Goal: Contribute content

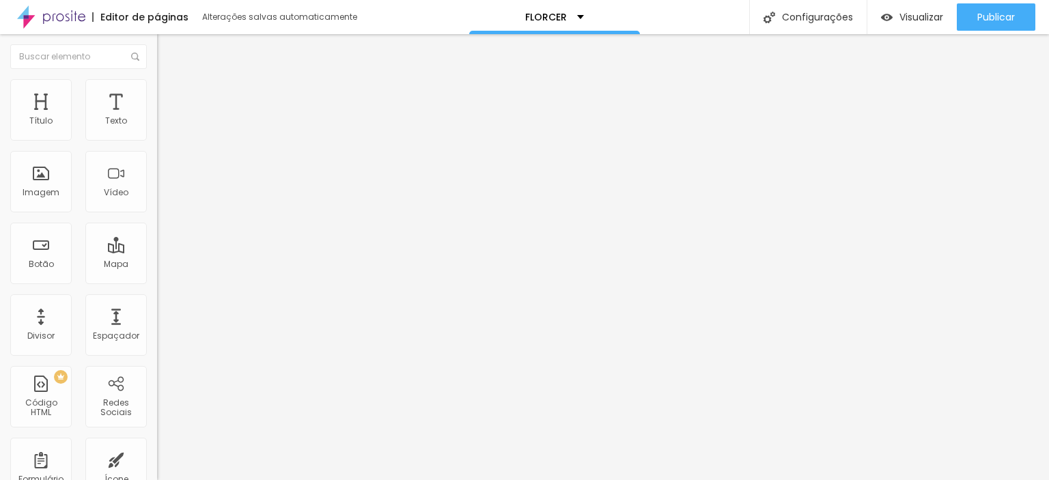
click at [240, 479] on div at bounding box center [524, 488] width 1049 height 0
click at [108, 322] on div "Espaçador" at bounding box center [115, 324] width 61 height 61
type input "10"
drag, startPoint x: 30, startPoint y: 134, endPoint x: 0, endPoint y: 133, distance: 30.0
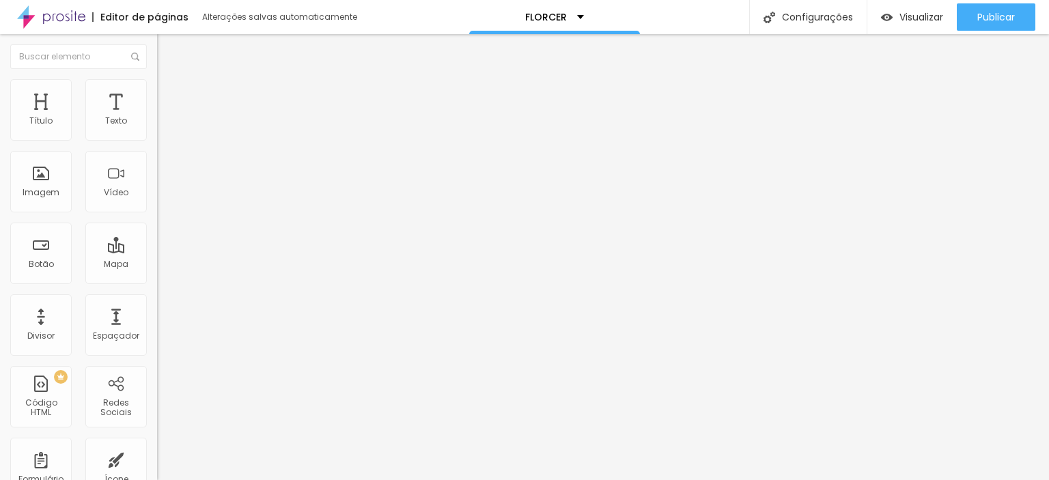
type input "10"
click at [157, 251] on input "range" at bounding box center [201, 256] width 88 height 11
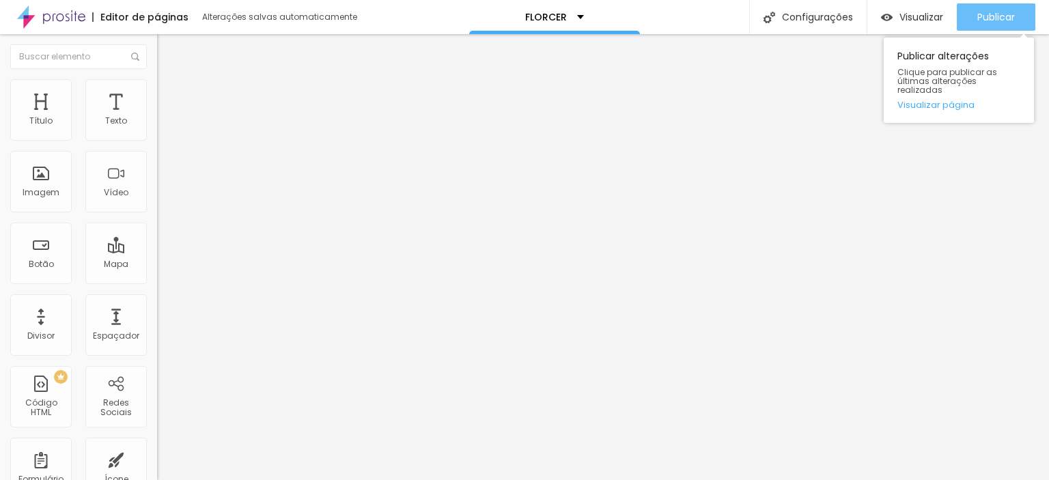
click at [1010, 18] on font "Publicar" at bounding box center [996, 17] width 38 height 14
click at [1005, 11] on font "Publicar" at bounding box center [996, 17] width 38 height 14
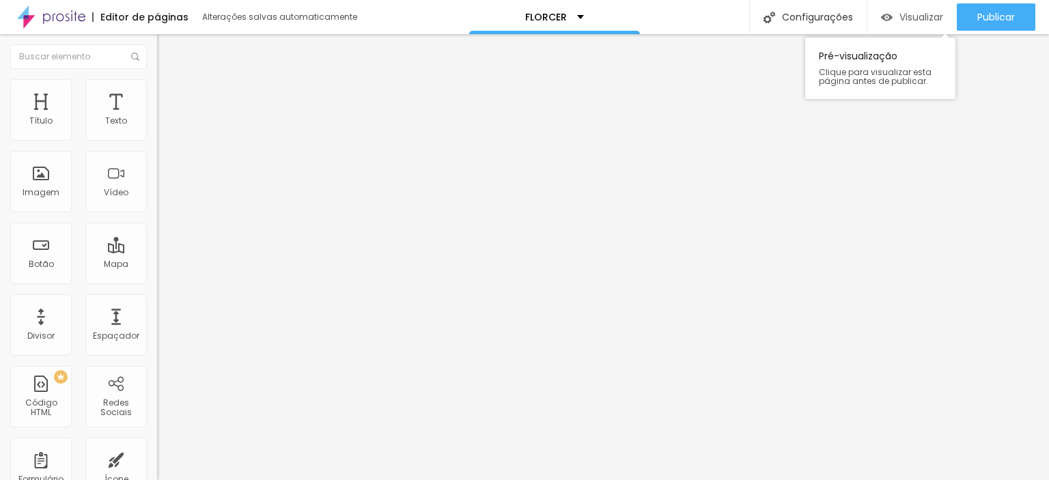
click at [912, 16] on font "Visualizar" at bounding box center [921, 17] width 44 height 14
drag, startPoint x: 24, startPoint y: 131, endPoint x: 0, endPoint y: 121, distance: 26.0
click at [157, 251] on input "range" at bounding box center [201, 256] width 88 height 11
type input "10"
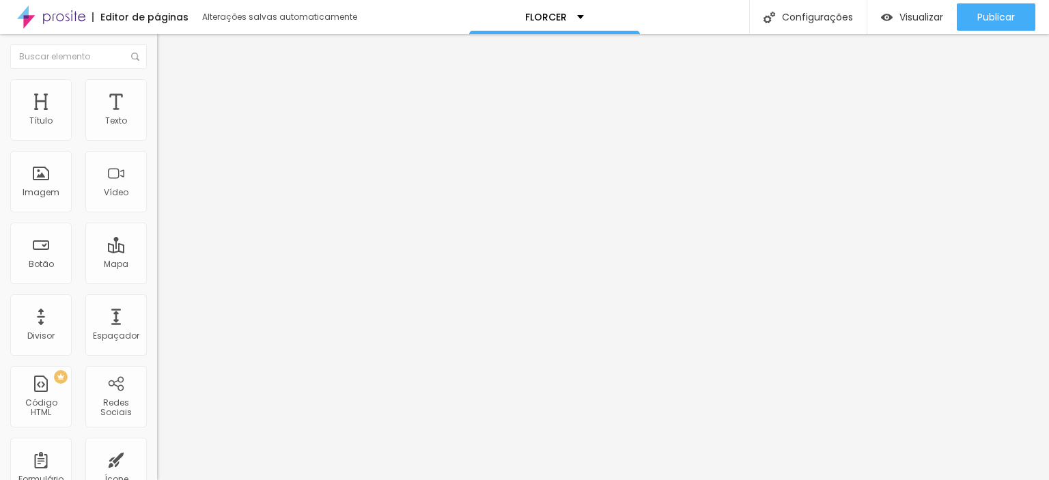
drag, startPoint x: 33, startPoint y: 133, endPoint x: 0, endPoint y: 131, distance: 32.8
type input "10"
click at [157, 251] on input "range" at bounding box center [201, 256] width 88 height 11
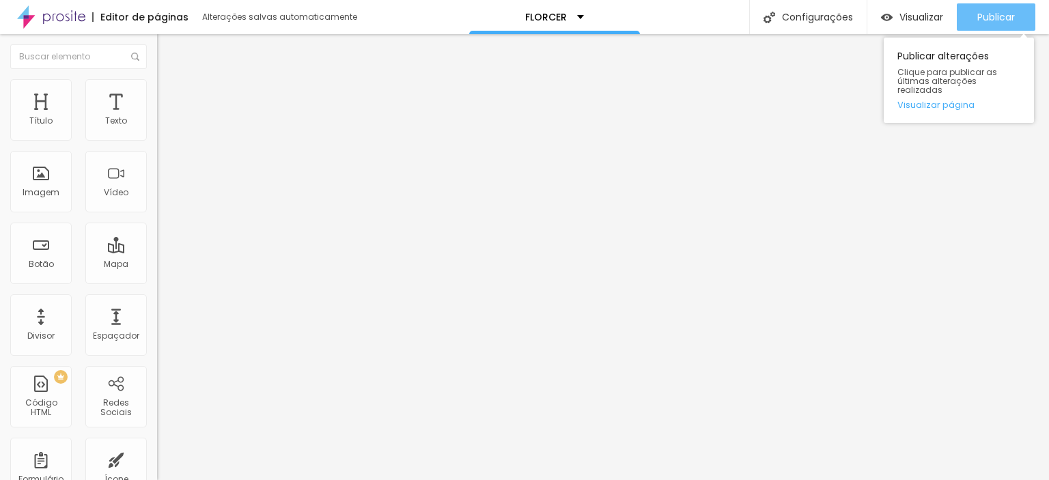
click at [1009, 21] on font "Publicar" at bounding box center [996, 17] width 38 height 14
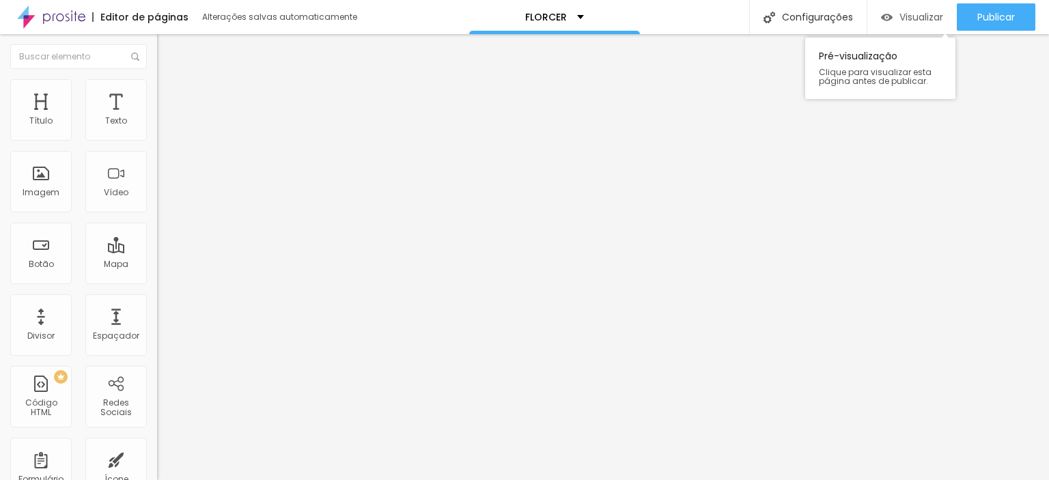
click at [920, 14] on font "Visualizar" at bounding box center [921, 17] width 44 height 14
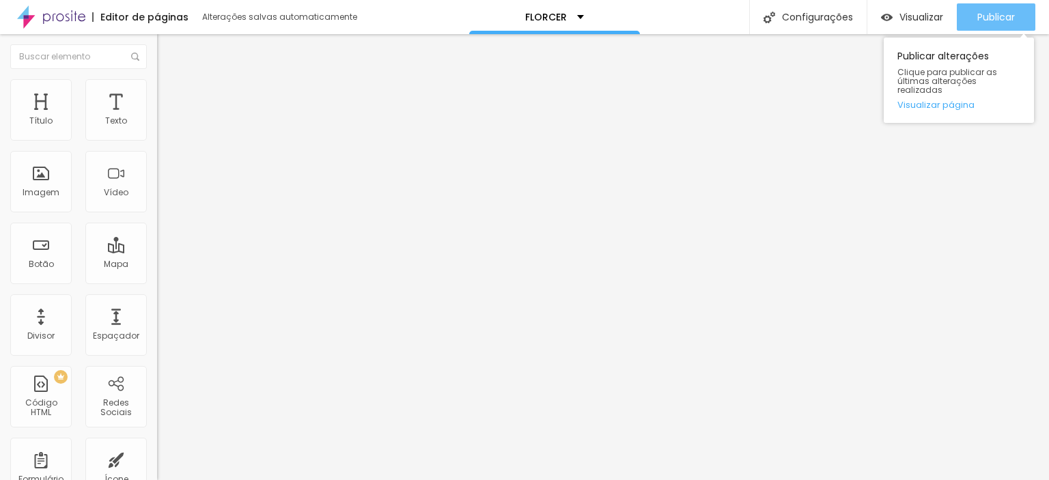
click at [989, 19] on font "Publicar" at bounding box center [996, 17] width 38 height 14
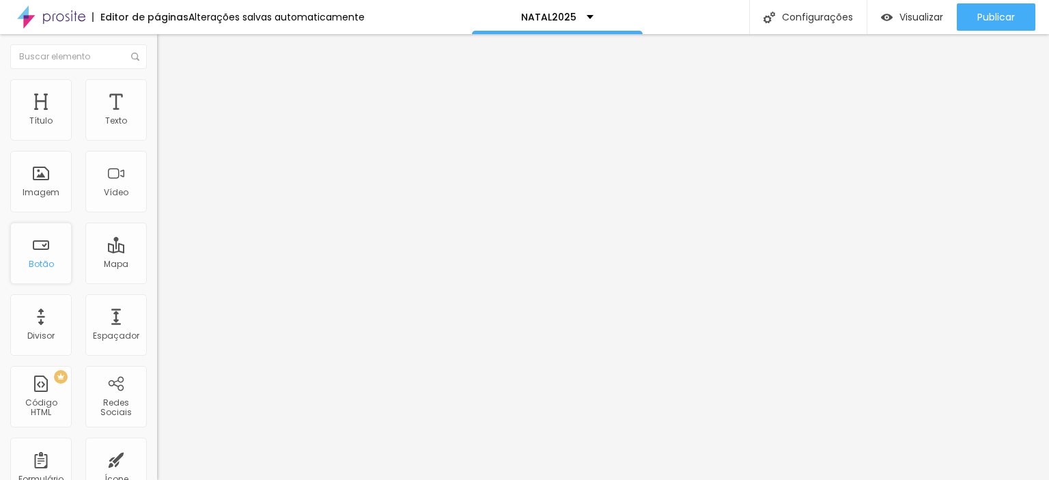
click at [50, 259] on font "Botão" at bounding box center [41, 264] width 25 height 12
click at [43, 229] on div "Botão" at bounding box center [40, 253] width 61 height 61
click at [38, 258] on font "Botão" at bounding box center [41, 264] width 25 height 12
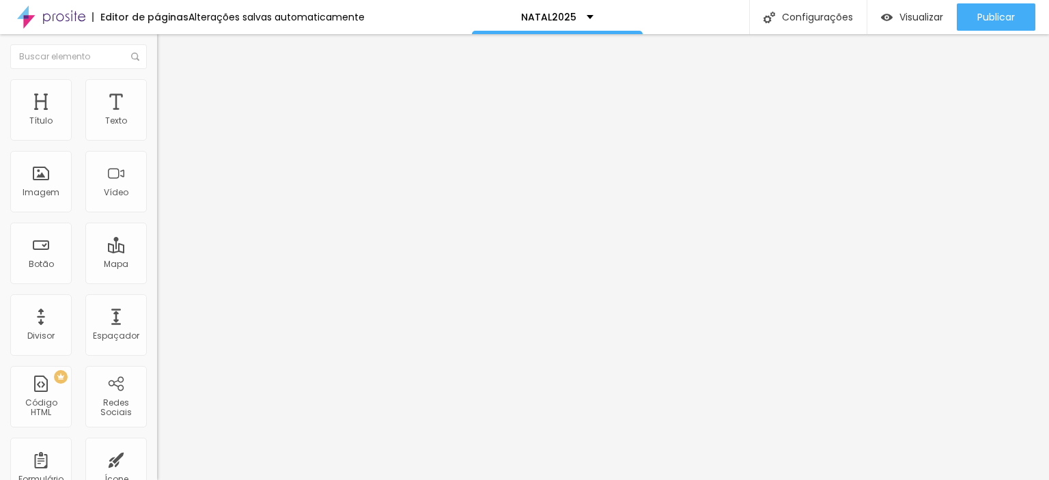
click at [157, 268] on div "URL" at bounding box center [235, 263] width 157 height 8
click at [157, 298] on div at bounding box center [235, 298] width 157 height 0
click at [157, 305] on img at bounding box center [160, 301] width 7 height 7
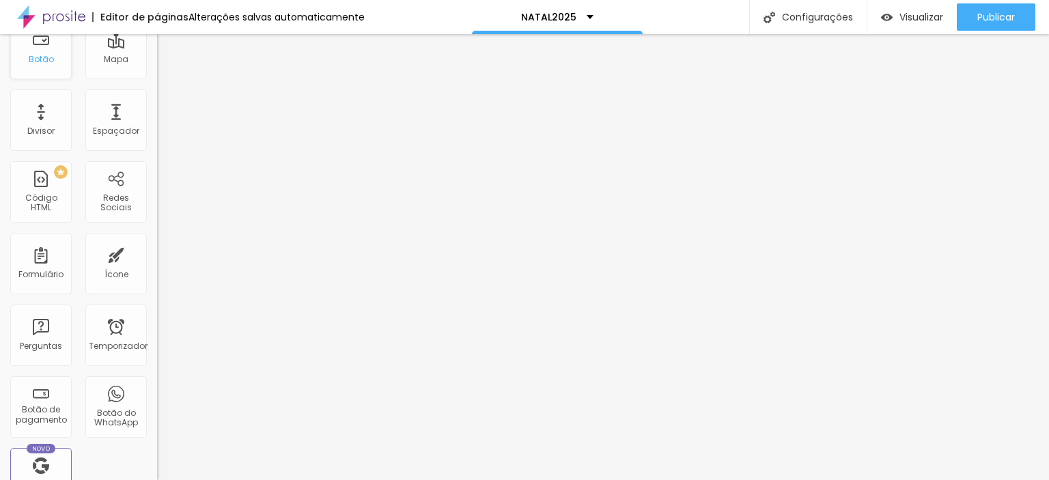
scroll to position [273, 0]
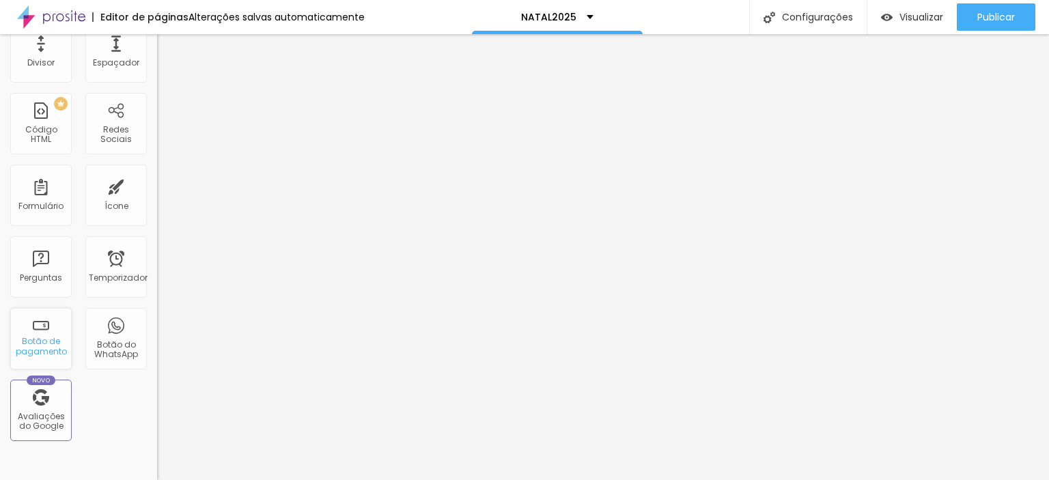
click at [33, 341] on font "Botão de pagamento" at bounding box center [41, 345] width 51 height 21
click at [40, 341] on font "Botão de pagamento" at bounding box center [41, 345] width 51 height 21
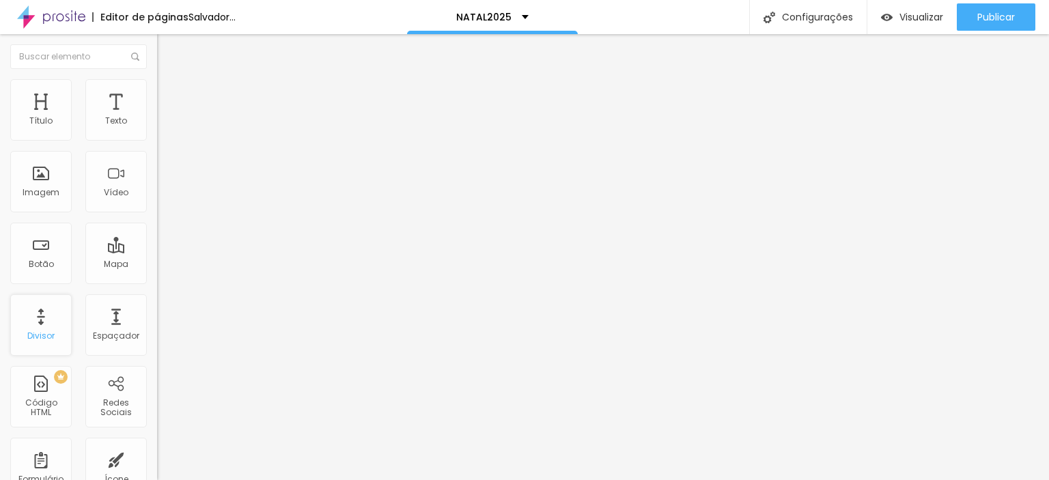
scroll to position [0, 0]
click at [44, 261] on font "Botão" at bounding box center [41, 264] width 25 height 12
click at [40, 264] on font "Botão" at bounding box center [41, 264] width 25 height 12
click at [166, 119] on font "SINAL do ensaio de natal 2025" at bounding box center [220, 113] width 109 height 12
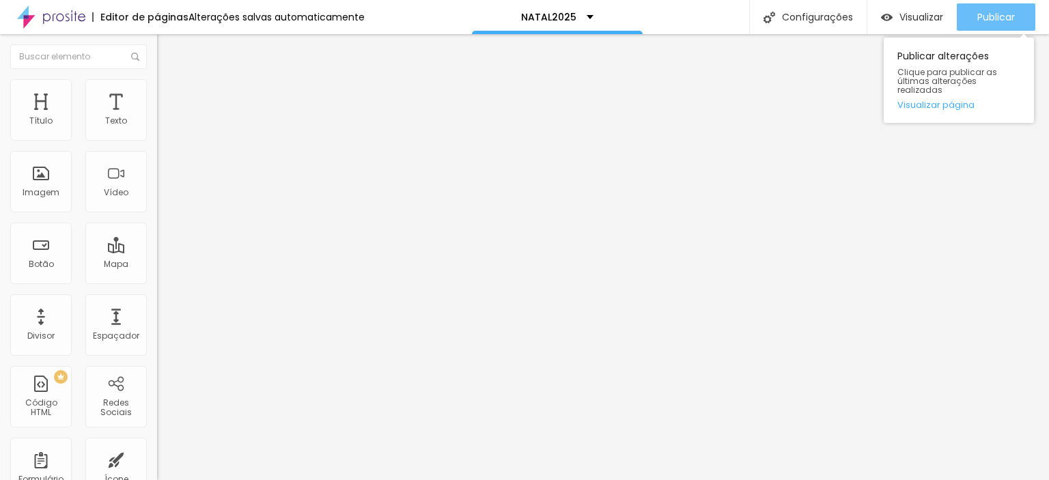
click at [993, 9] on div "Publicar" at bounding box center [996, 16] width 38 height 27
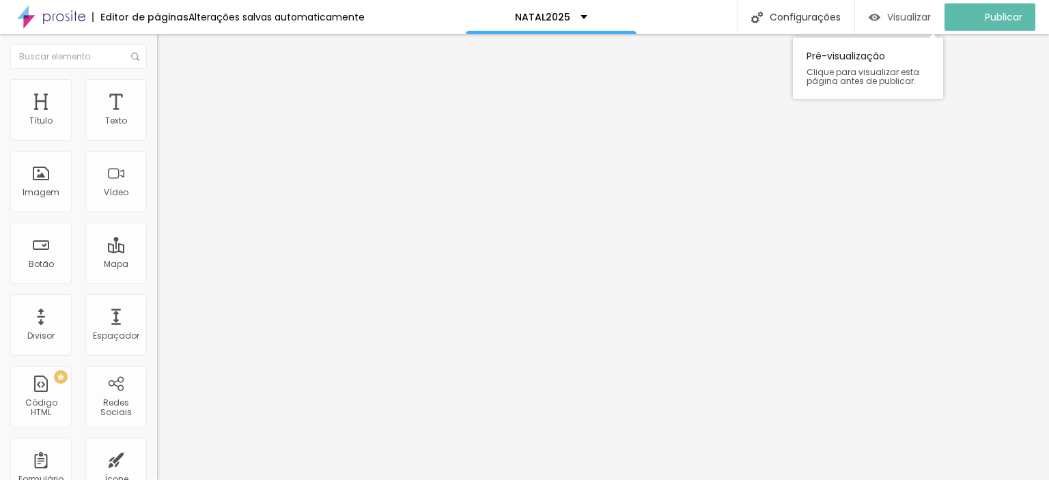
click at [920, 19] on font "Visualizar" at bounding box center [909, 17] width 44 height 14
